Goal: Check status: Check status

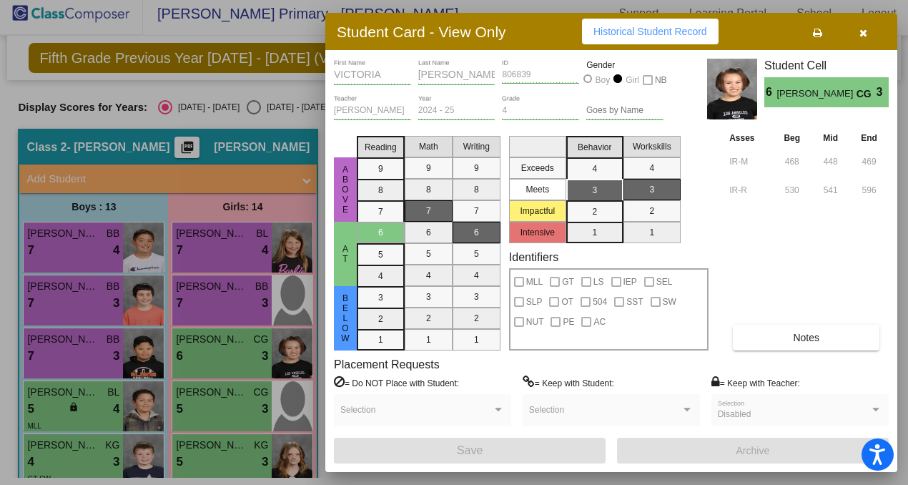
scroll to position [139, 0]
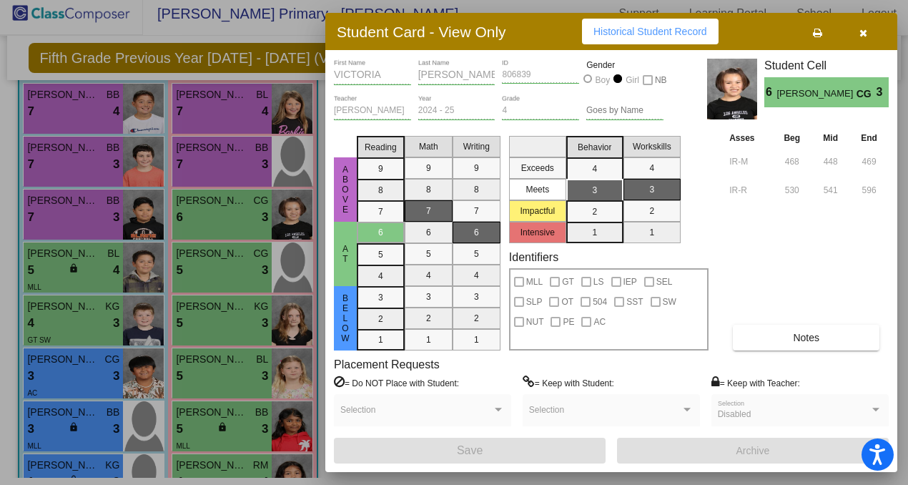
click at [853, 34] on button "button" at bounding box center [863, 32] width 46 height 26
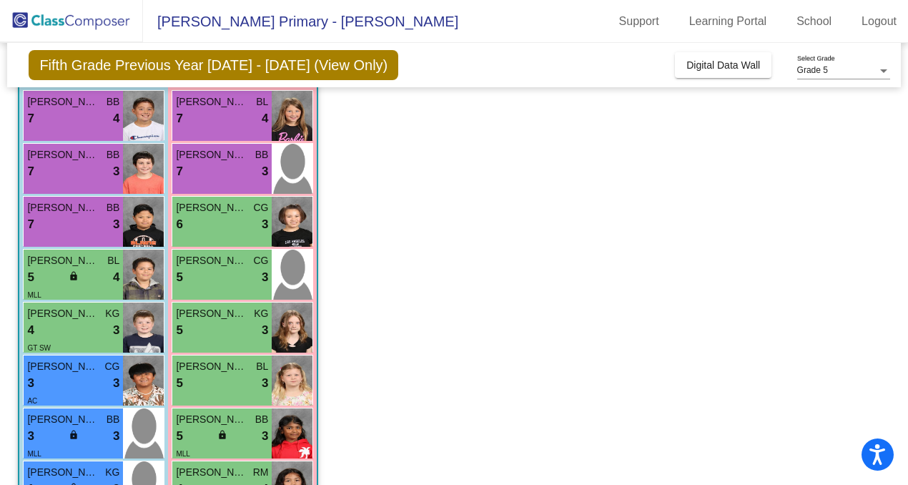
scroll to position [0, 0]
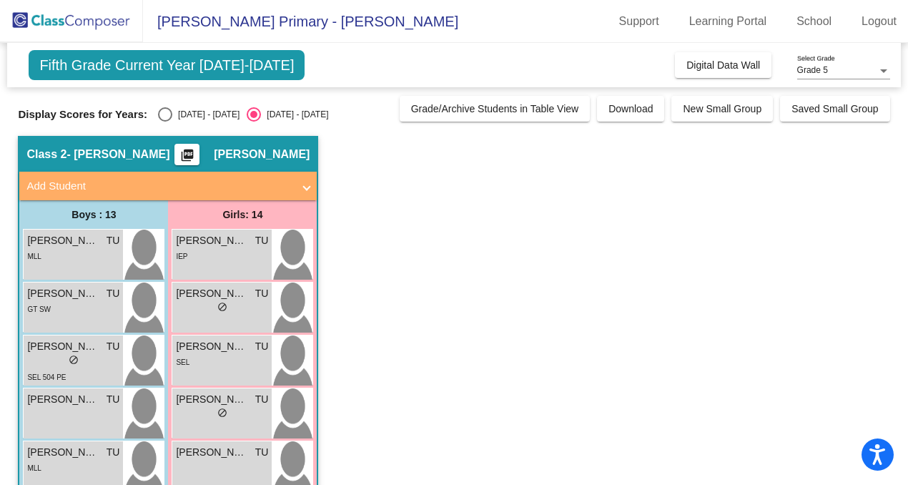
click at [158, 111] on div "Select an option" at bounding box center [165, 114] width 14 height 14
click at [165, 122] on input "[DATE] - [DATE]" at bounding box center [165, 122] width 1 height 1
radio input "true"
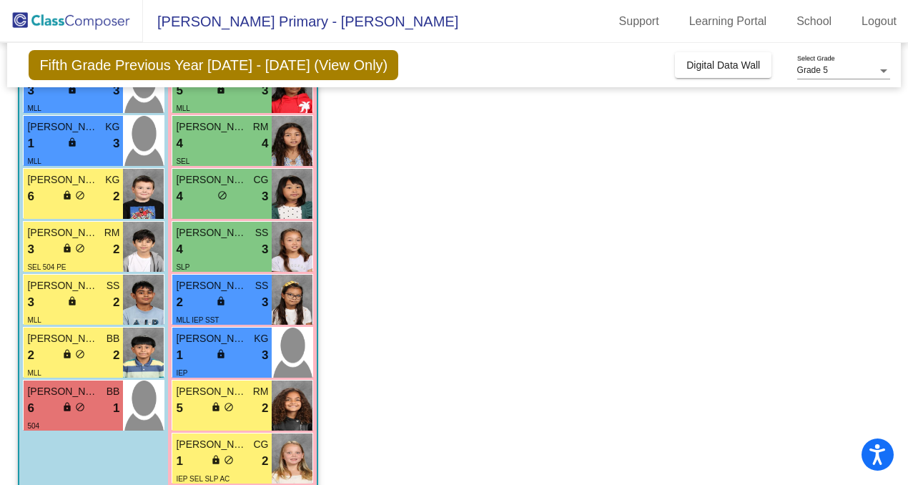
scroll to position [508, 0]
